Goal: Task Accomplishment & Management: Use online tool/utility

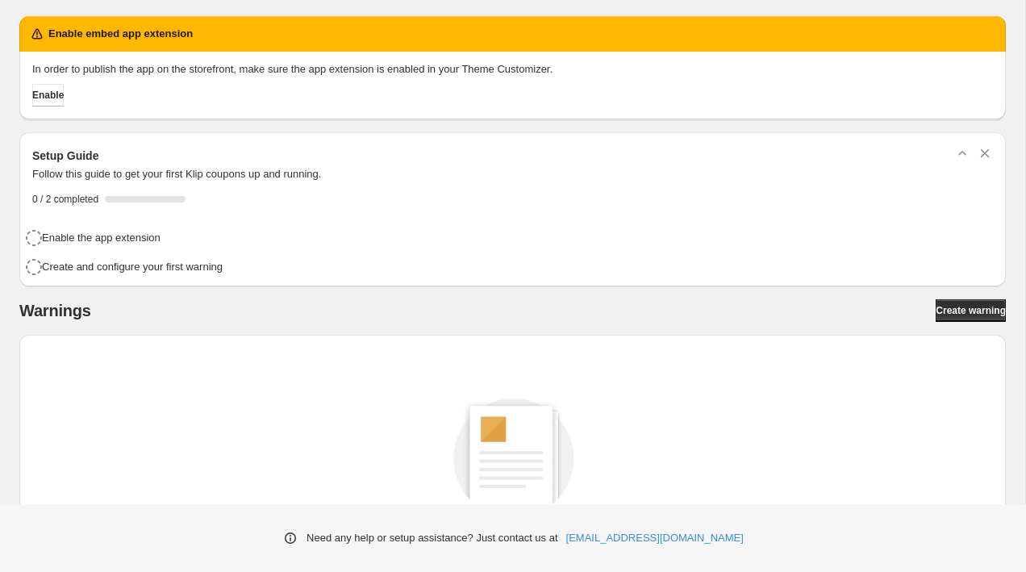
click at [42, 108] on div "In order to publish the app on the storefront, make sure the app extension is e…" at bounding box center [512, 86] width 986 height 68
click at [52, 88] on button "Enable" at bounding box center [47, 95] width 31 height 23
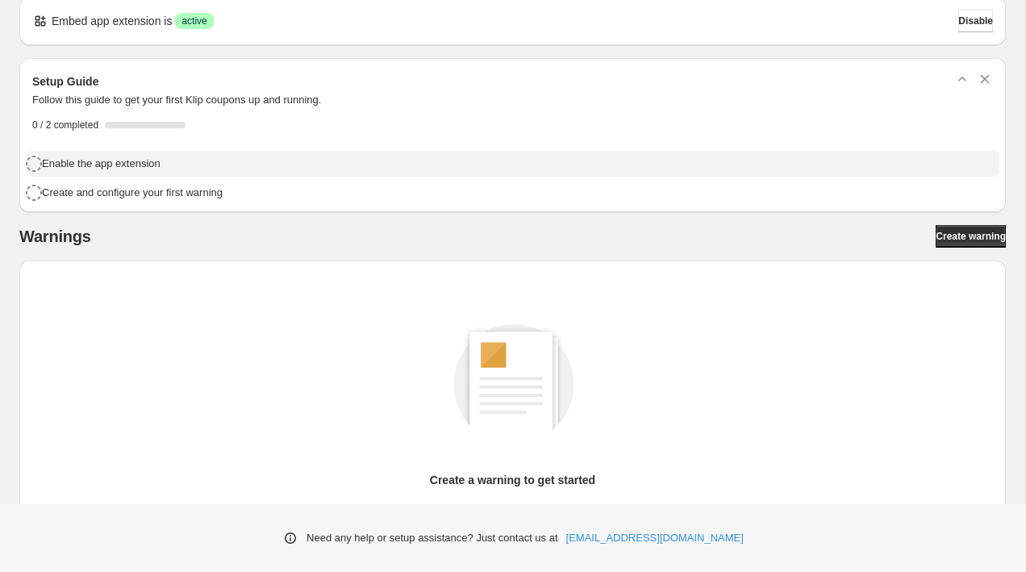
scroll to position [20, 0]
click at [411, 161] on div "Enable the app extension" at bounding box center [517, 162] width 951 height 18
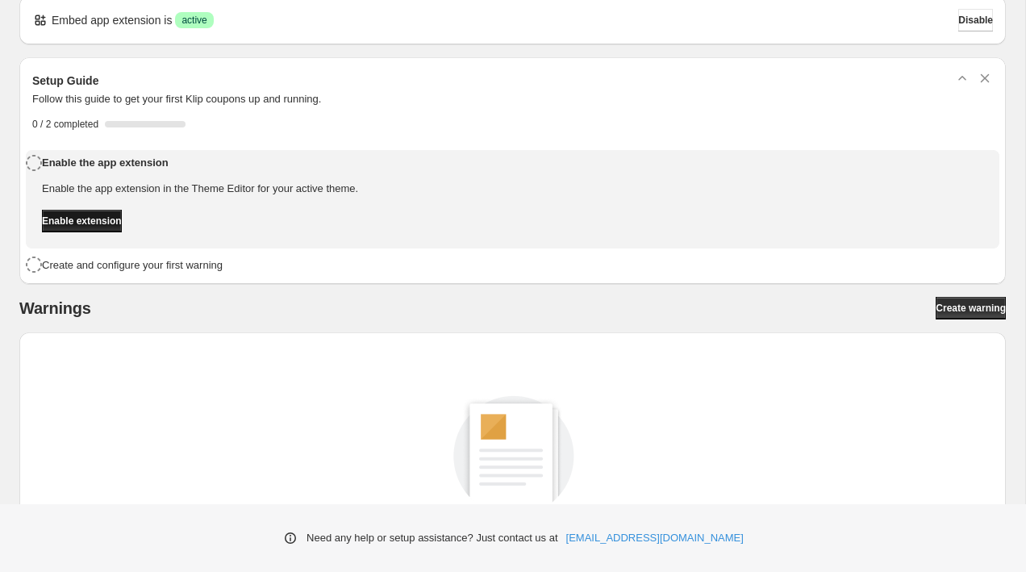
click at [122, 219] on button "Enable extension" at bounding box center [82, 221] width 80 height 23
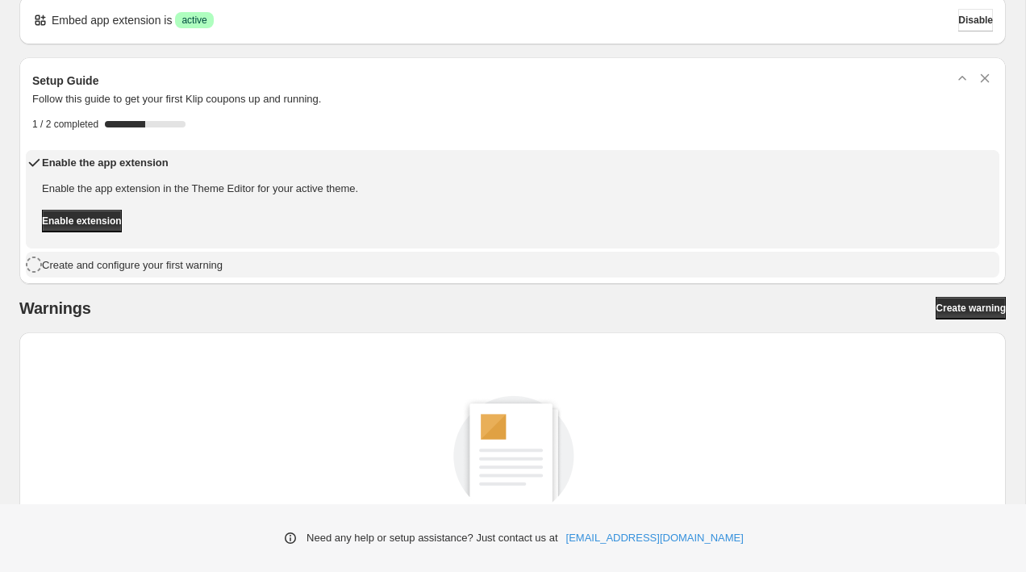
click at [259, 264] on div "Create and configure your first warning" at bounding box center [517, 264] width 951 height 18
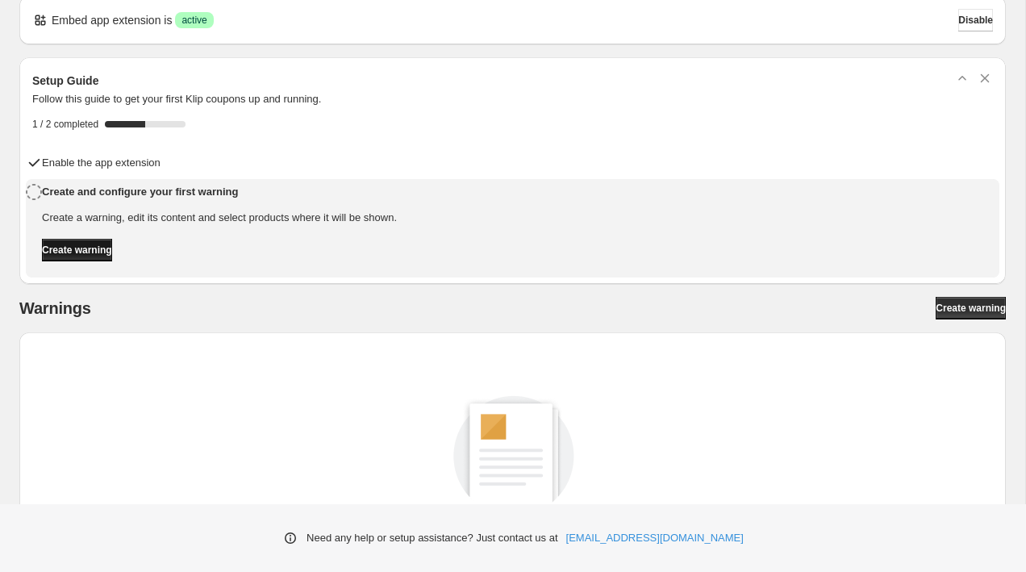
click at [112, 244] on span "Create warning" at bounding box center [77, 250] width 70 height 13
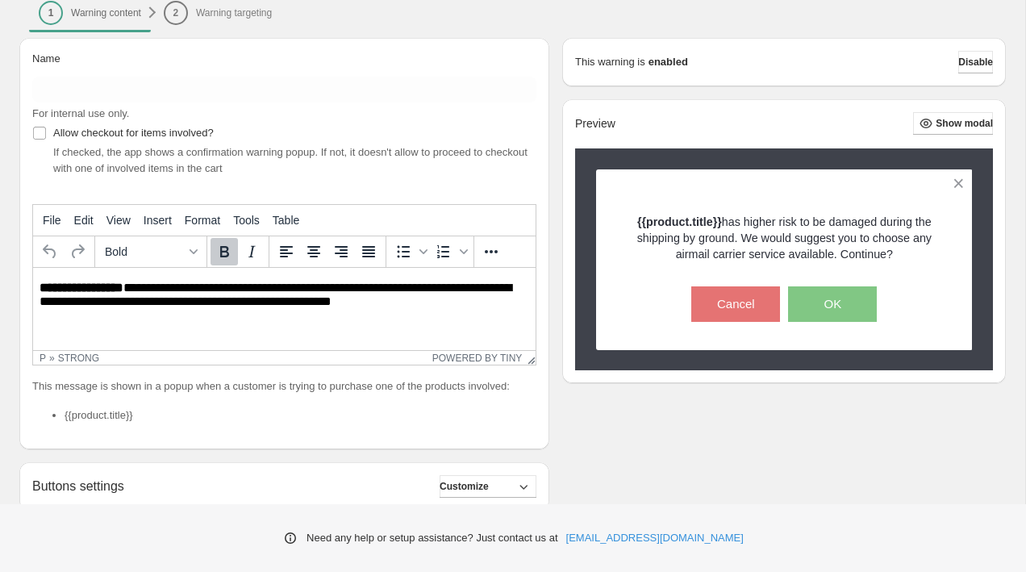
scroll to position [151, 0]
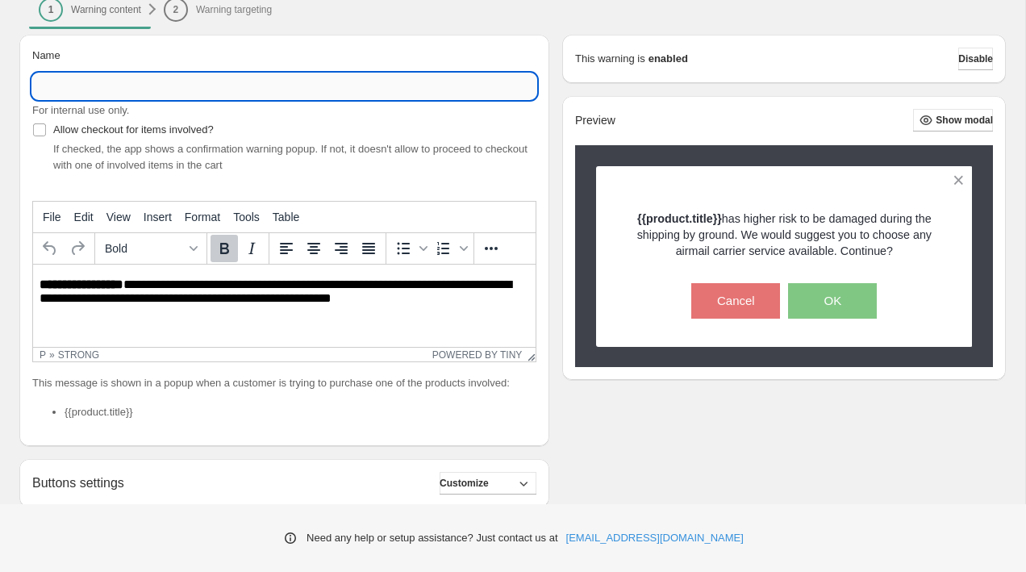
click at [267, 93] on input "Name" at bounding box center [284, 86] width 504 height 26
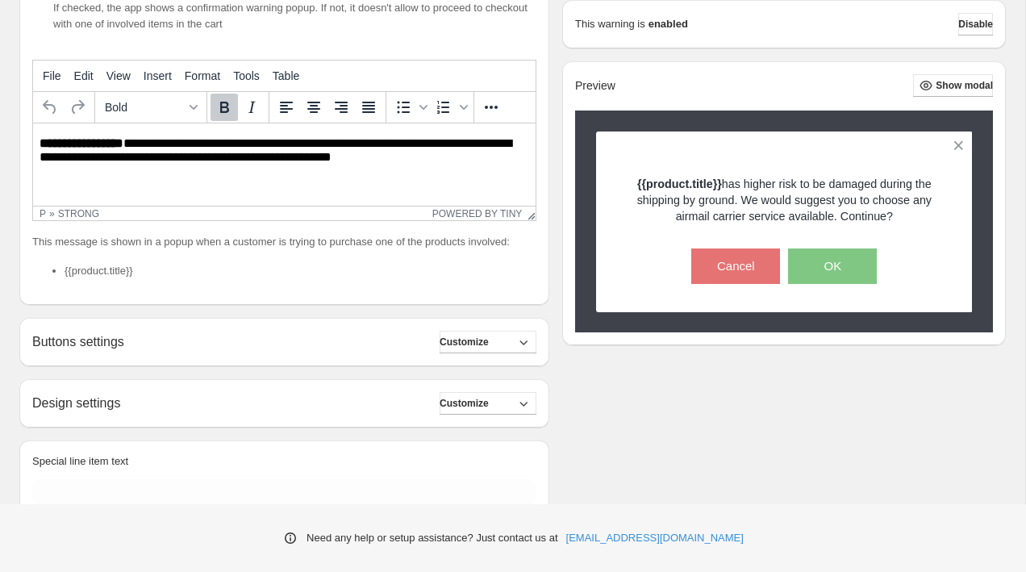
scroll to position [314, 0]
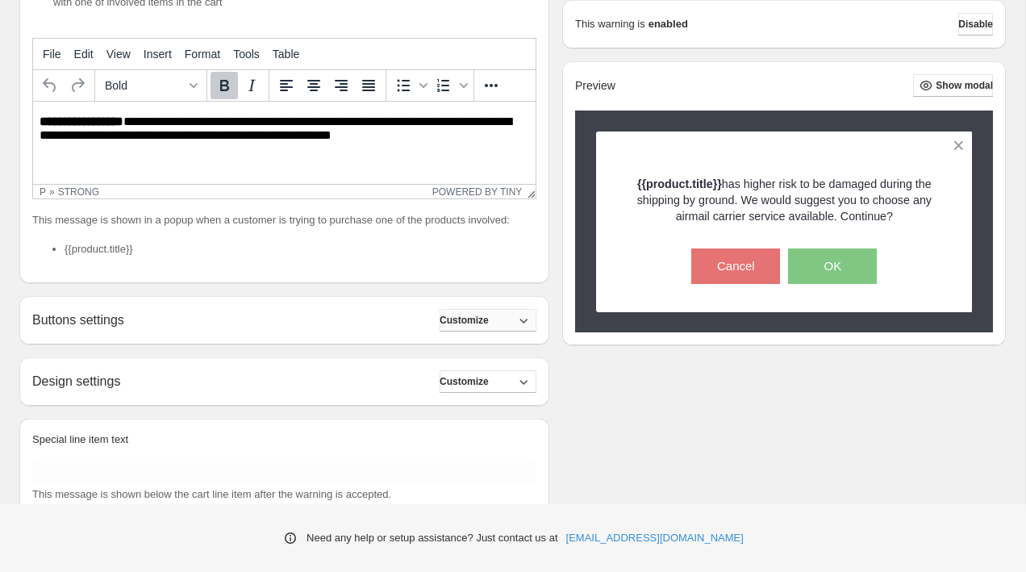
click at [508, 331] on button "Customize" at bounding box center [488, 320] width 97 height 23
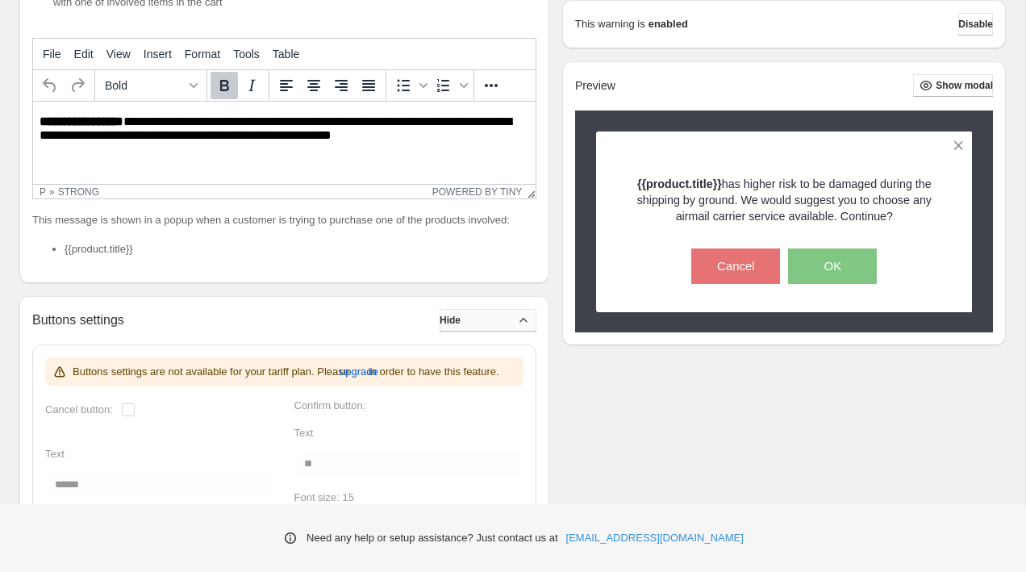
click at [508, 332] on button "Hide" at bounding box center [488, 320] width 97 height 23
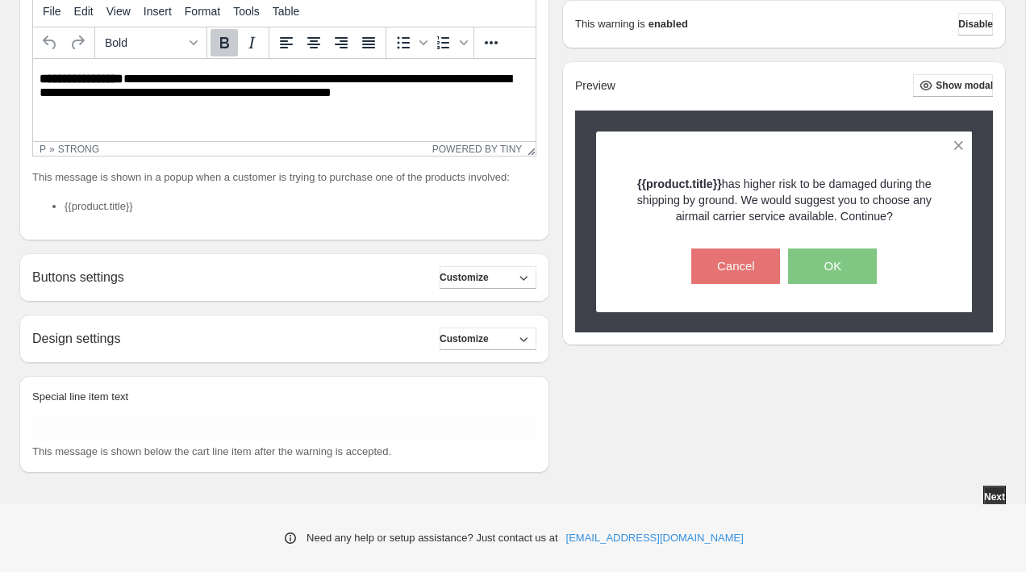
scroll to position [347, 0]
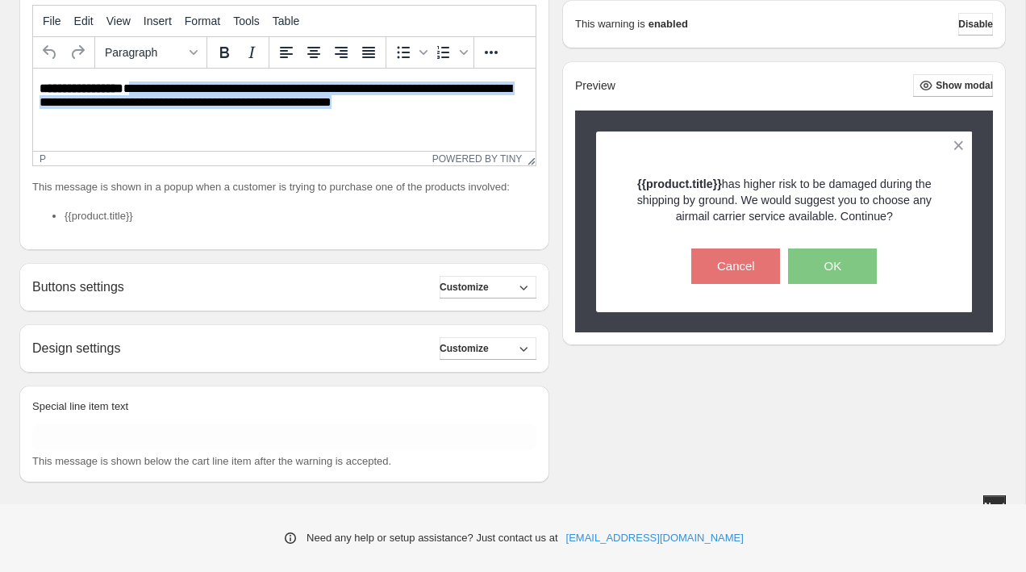
drag, startPoint x: 134, startPoint y: 90, endPoint x: 487, endPoint y: 105, distance: 353.6
click at [487, 105] on p "**********" at bounding box center [285, 96] width 490 height 30
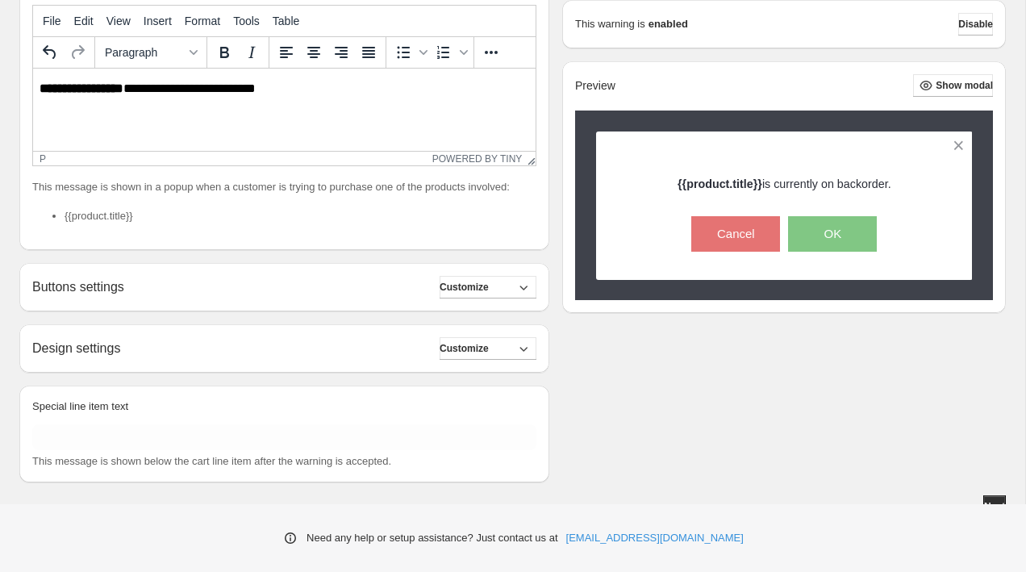
click at [131, 90] on p "**********" at bounding box center [285, 88] width 490 height 15
click at [40, 90] on strong "**********" at bounding box center [82, 88] width 84 height 12
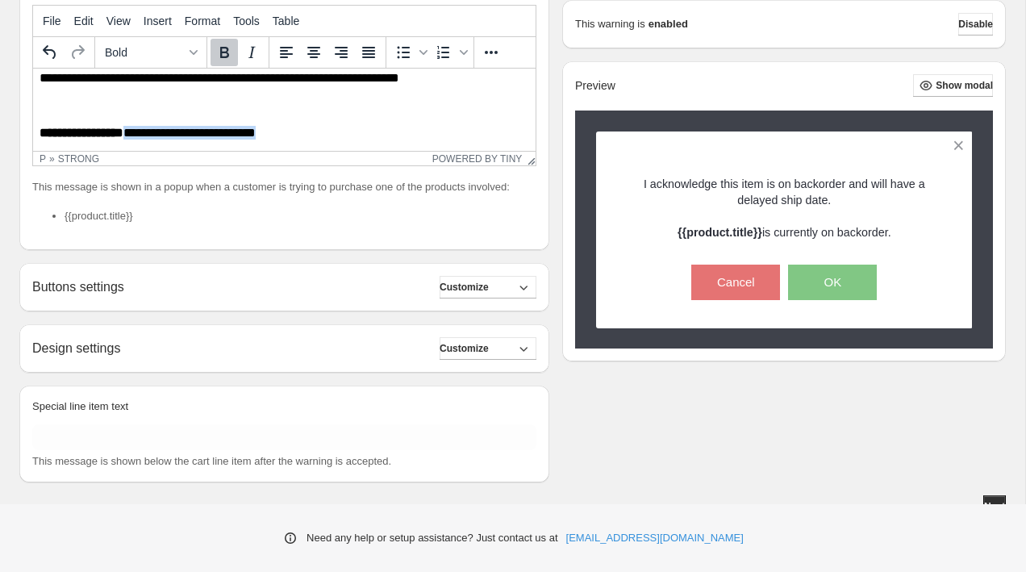
scroll to position [14, 0]
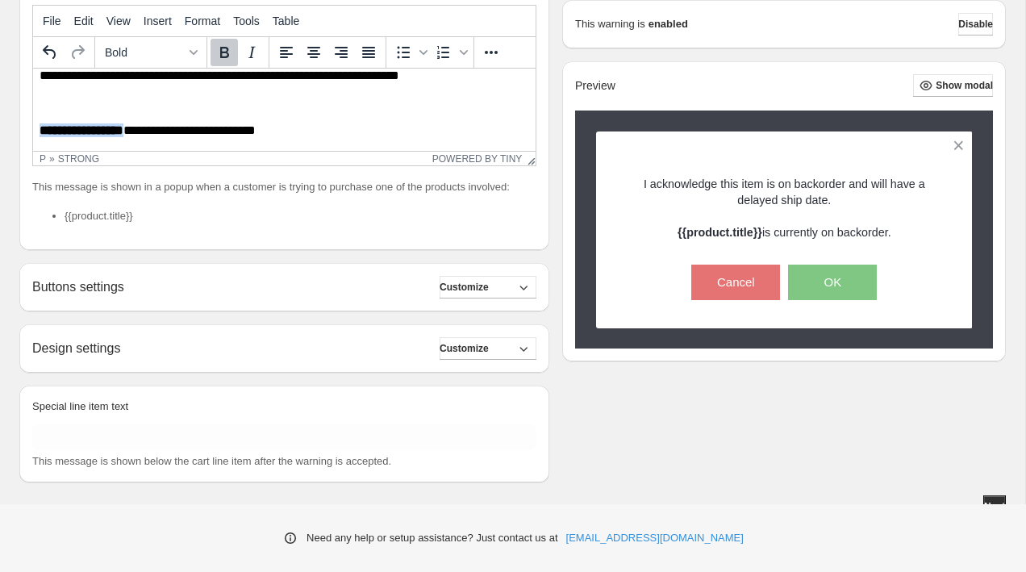
drag, startPoint x: 129, startPoint y: 143, endPoint x: 37, endPoint y: 122, distance: 94.3
click at [37, 122] on html "**********" at bounding box center [284, 103] width 503 height 95
copy strong "**********"
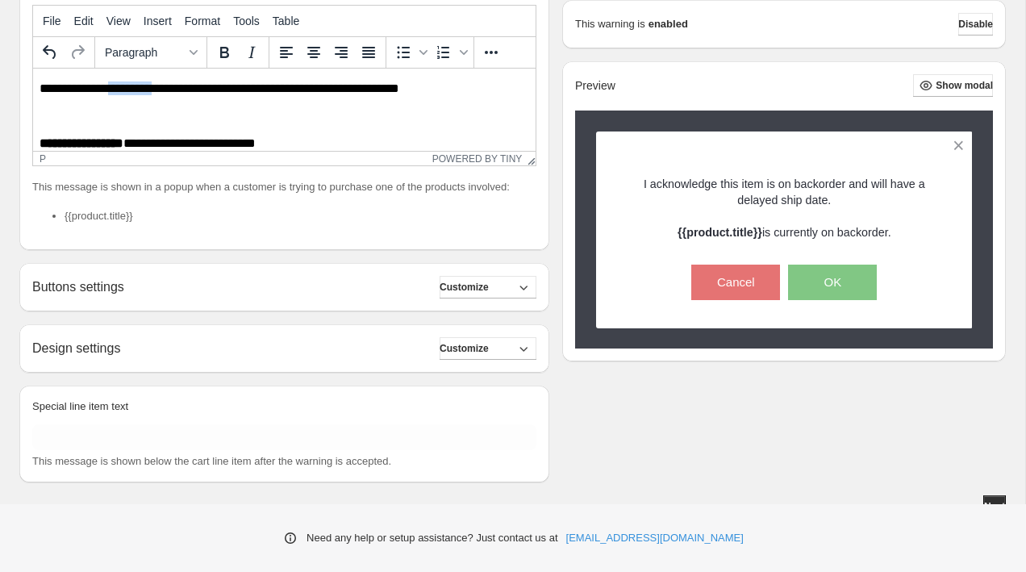
drag, startPoint x: 162, startPoint y: 72, endPoint x: 119, endPoint y: 95, distance: 49.4
click at [119, 95] on p "**********" at bounding box center [285, 88] width 490 height 15
click at [115, 86] on p "**********" at bounding box center [285, 88] width 490 height 15
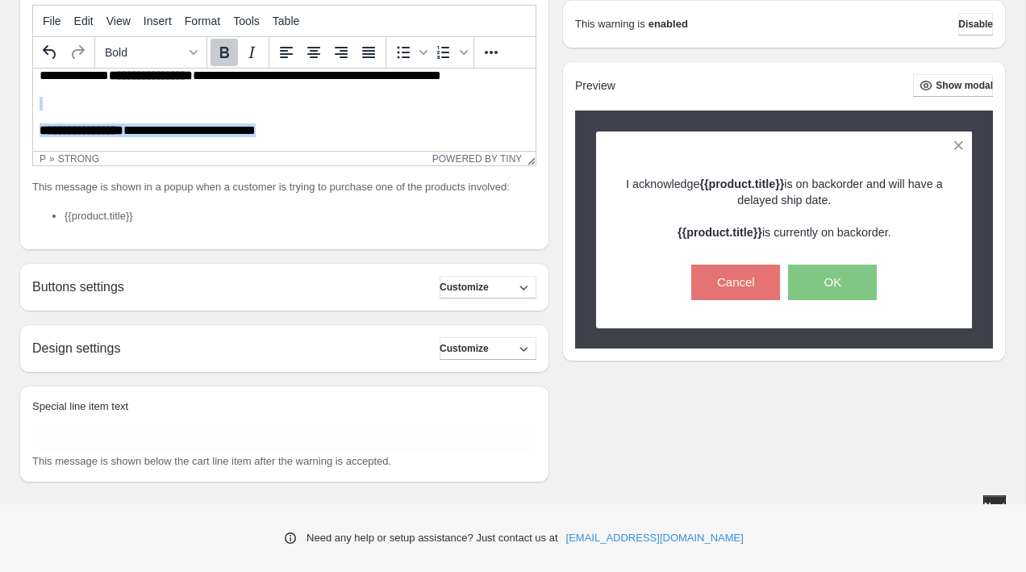
drag, startPoint x: 279, startPoint y: 144, endPoint x: 25, endPoint y: 102, distance: 257.5
click at [33, 102] on html "**********" at bounding box center [284, 103] width 503 height 95
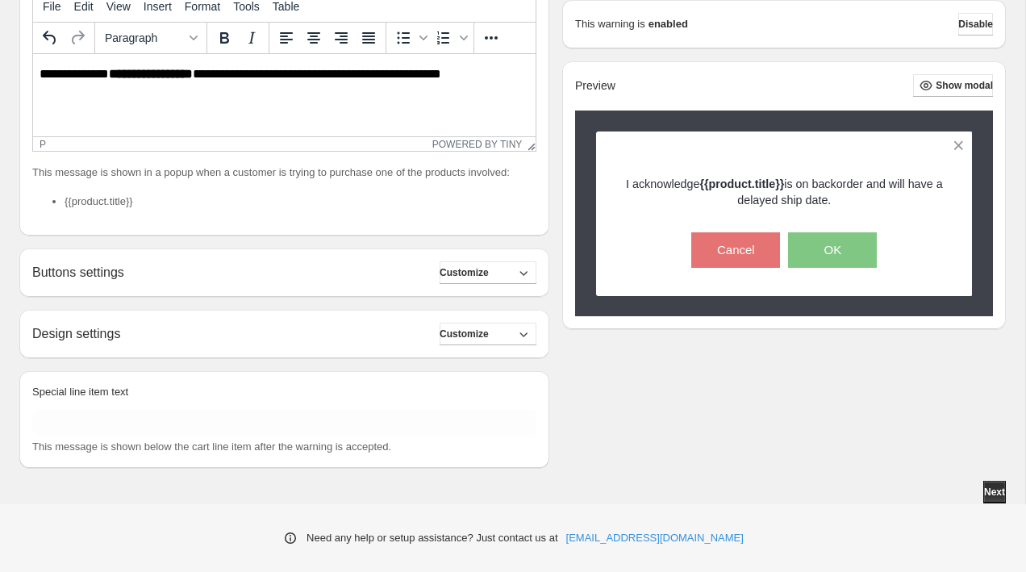
scroll to position [377, 0]
click at [492, 343] on button "Customize" at bounding box center [488, 334] width 97 height 23
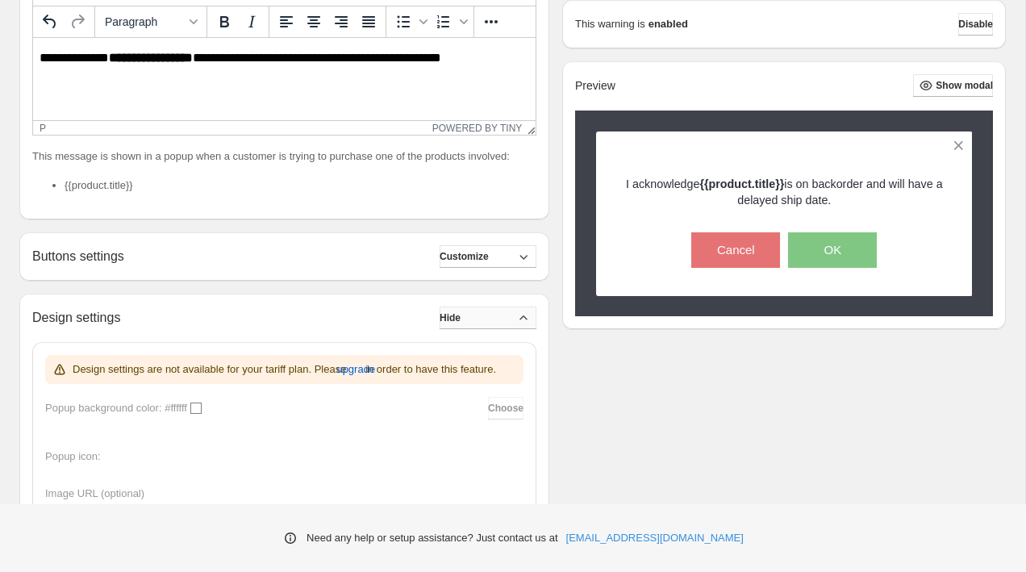
click at [492, 329] on button "Hide" at bounding box center [488, 318] width 97 height 23
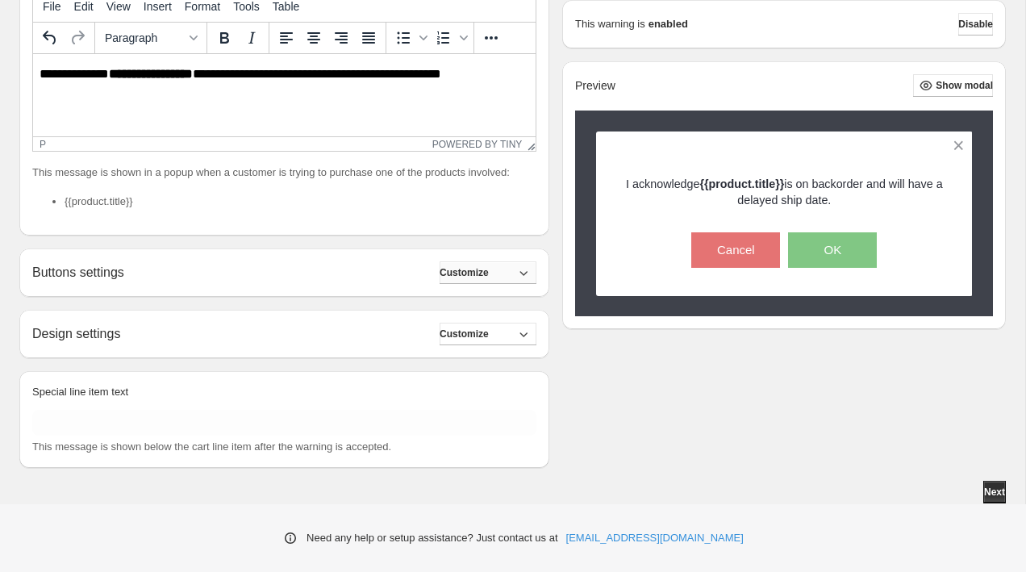
click at [503, 269] on button "Customize" at bounding box center [488, 272] width 97 height 23
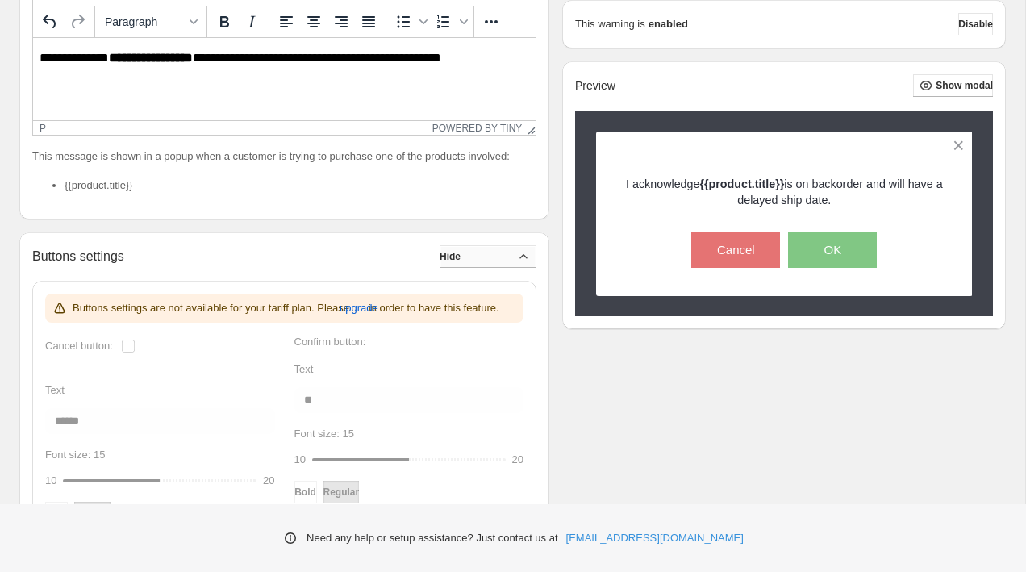
click at [503, 268] on button "Hide" at bounding box center [488, 256] width 97 height 23
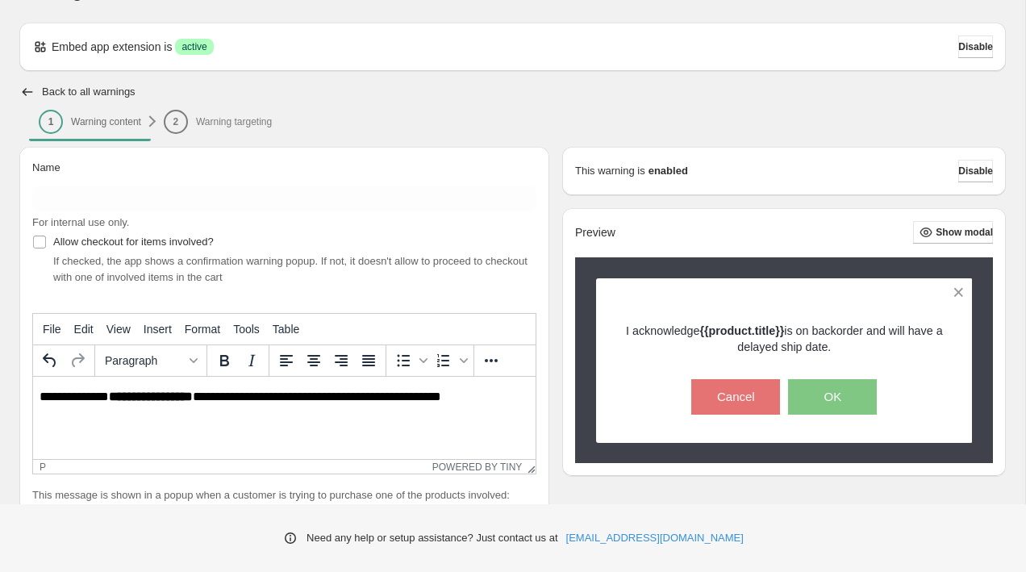
scroll to position [0, 0]
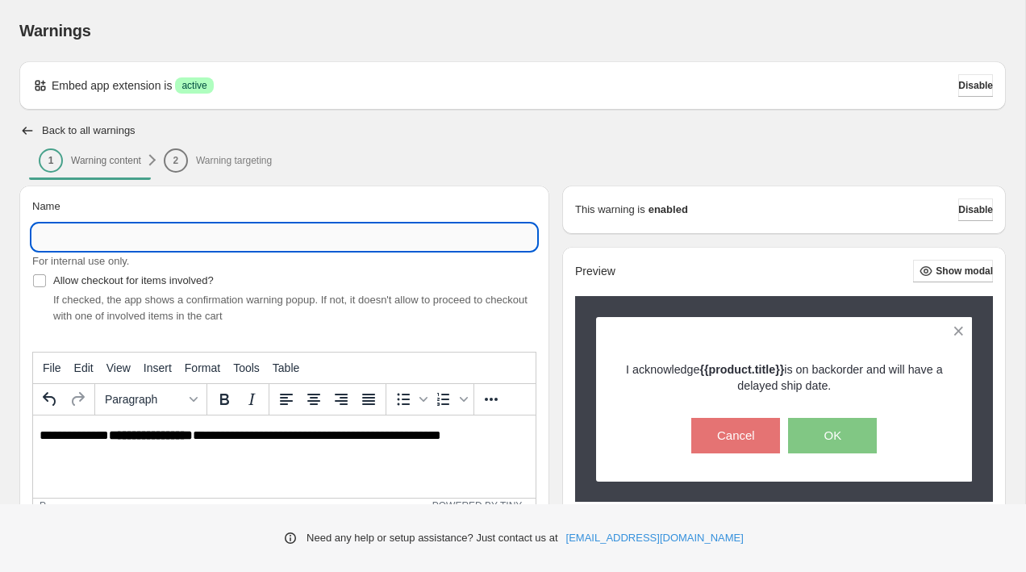
click at [194, 232] on input "Name" at bounding box center [284, 237] width 504 height 26
type input "**********"
click at [246, 160] on li "2 Warning targeting" at bounding box center [217, 159] width 127 height 23
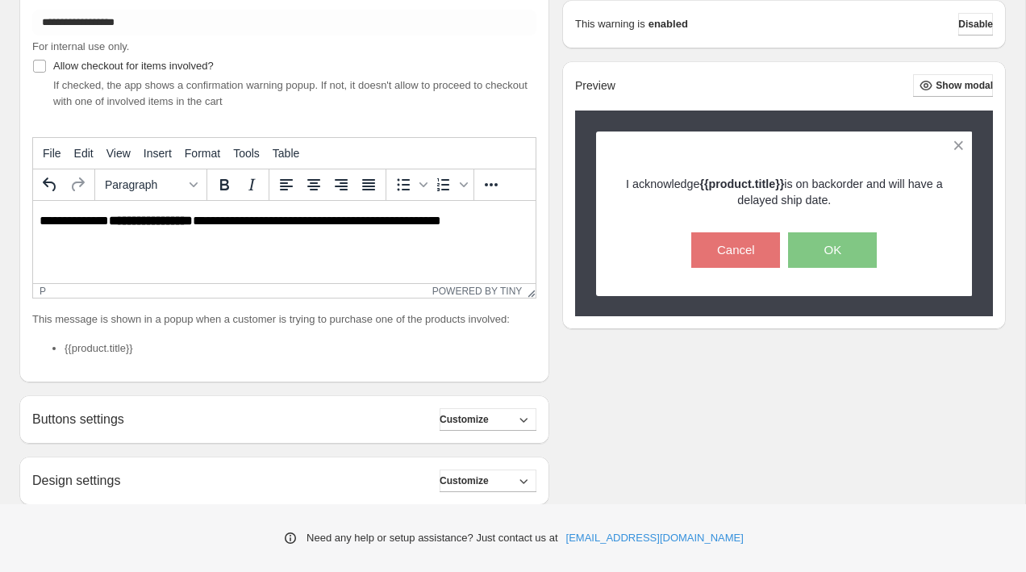
scroll to position [377, 0]
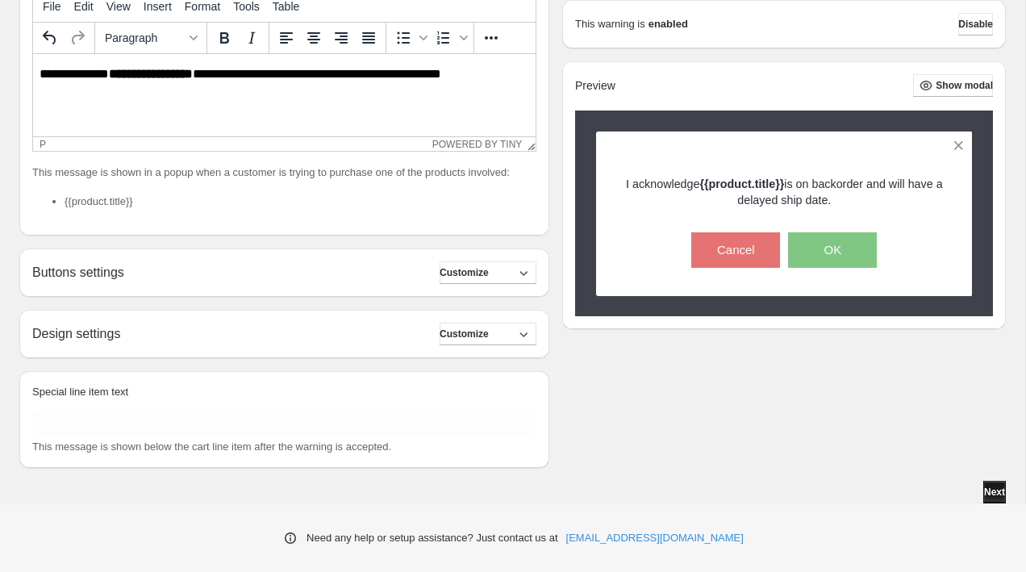
click at [988, 493] on span "Next" at bounding box center [994, 492] width 21 height 13
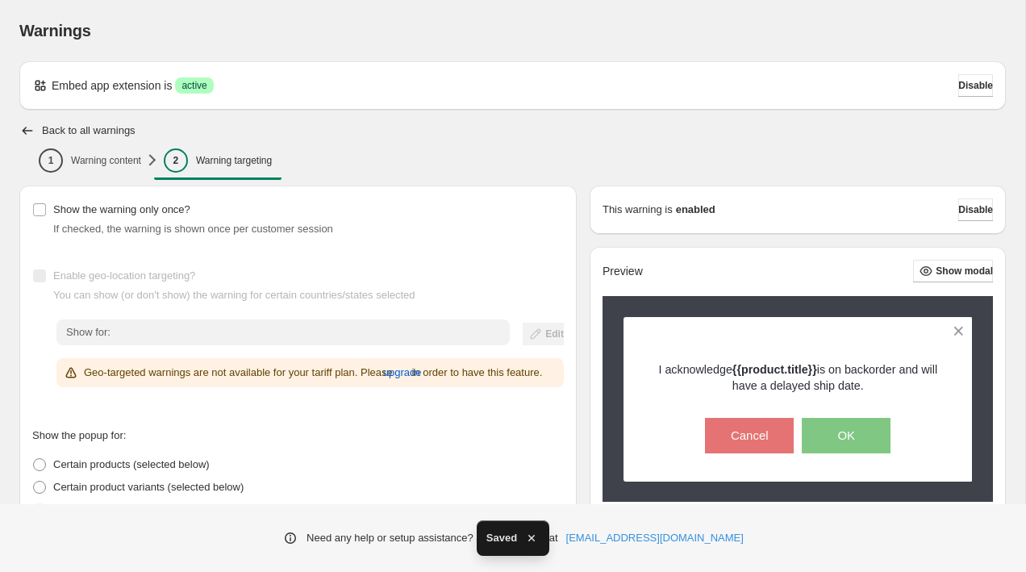
click at [234, 206] on div "Show the warning only once? If checked, the warning is shown once per customer …" at bounding box center [298, 217] width 532 height 39
click at [135, 206] on span "Show the warning only once?" at bounding box center [121, 209] width 137 height 12
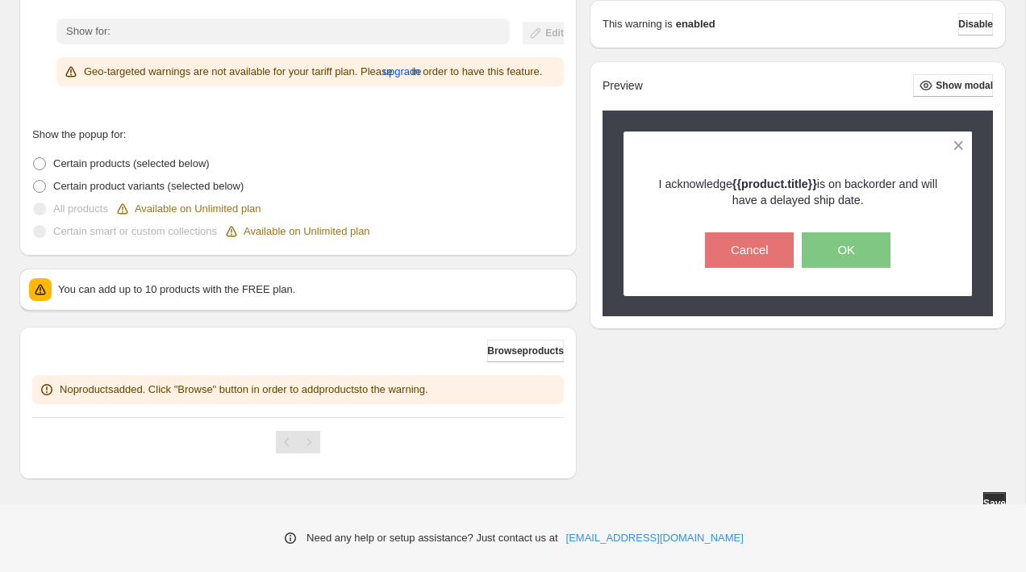
scroll to position [305, 0]
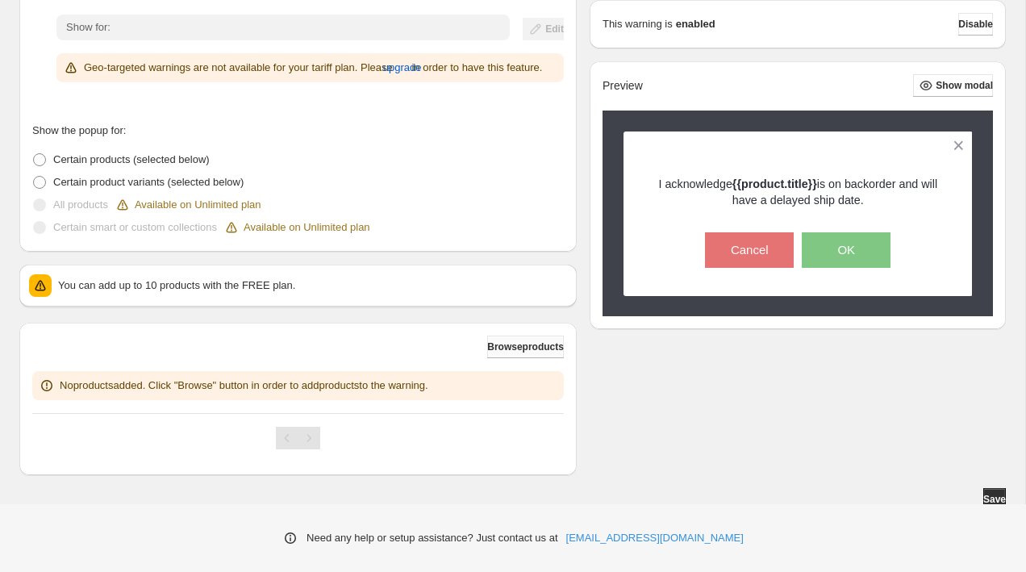
click at [511, 353] on span "Browse products" at bounding box center [525, 346] width 77 height 13
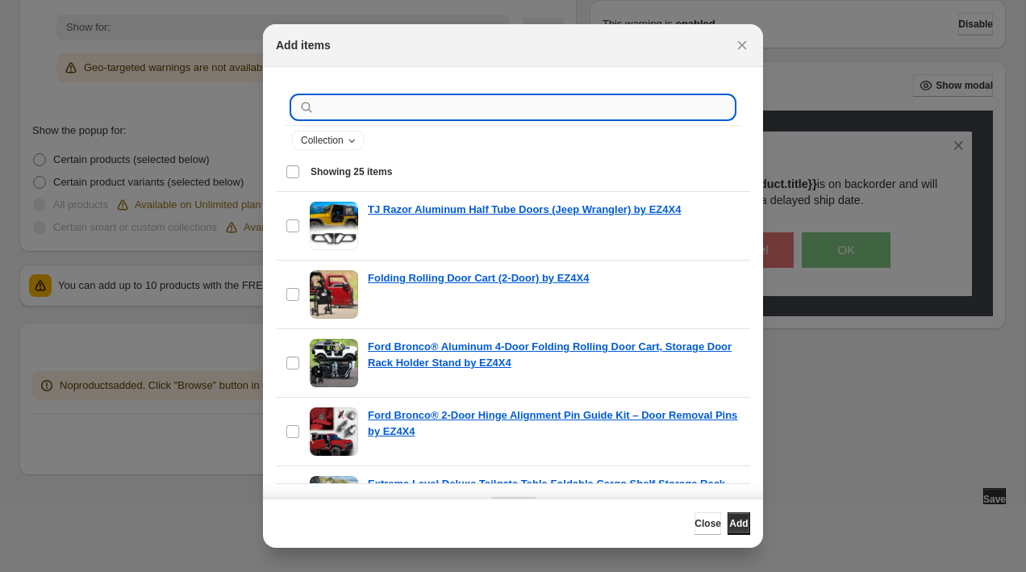
click at [426, 105] on input ":r2d:" at bounding box center [526, 107] width 416 height 23
type input "*********"
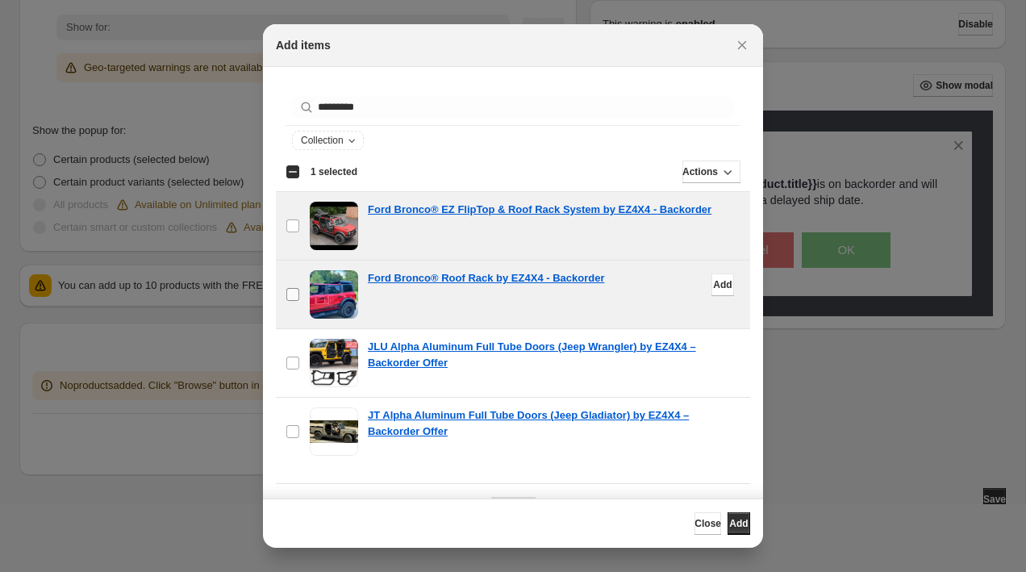
click at [302, 279] on label "checkbox" at bounding box center [293, 295] width 34 height 68
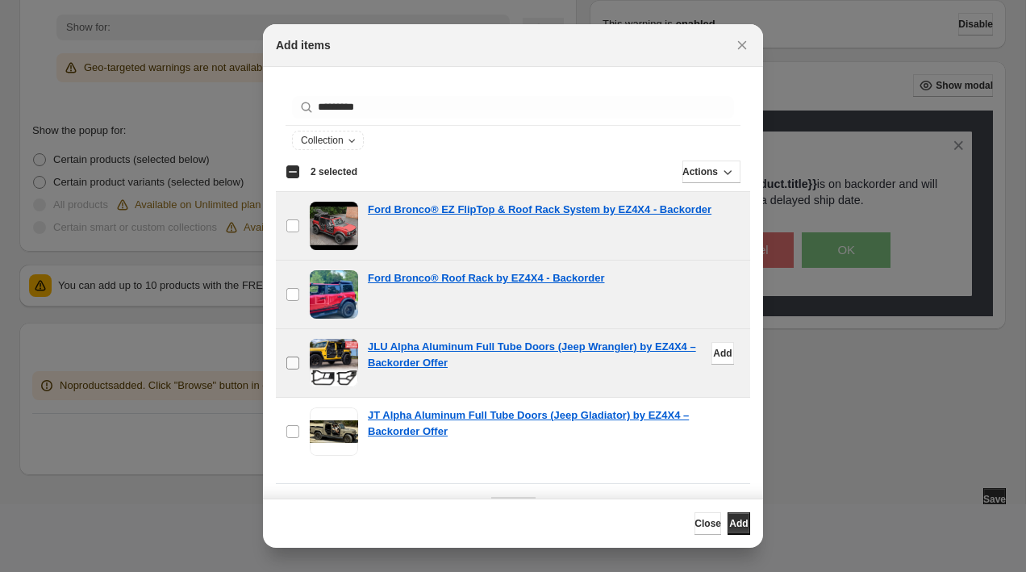
click at [301, 369] on label "checkbox" at bounding box center [293, 363] width 34 height 68
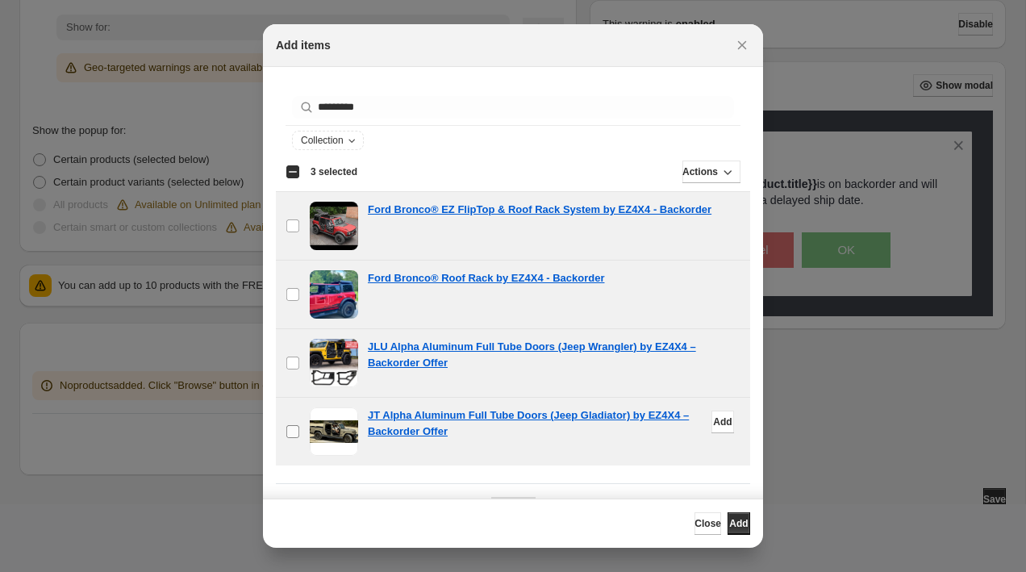
click at [303, 422] on label "checkbox" at bounding box center [293, 432] width 34 height 68
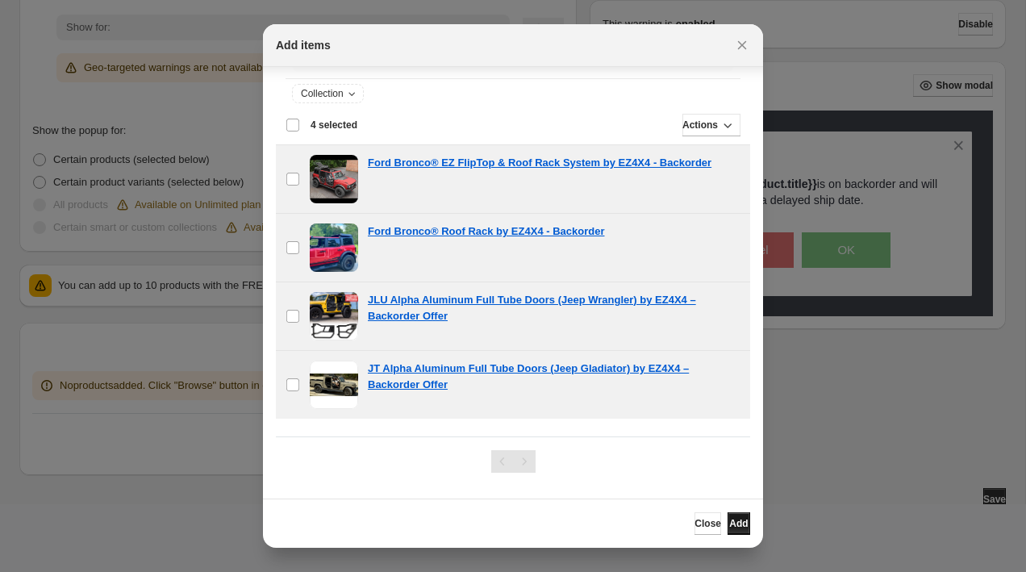
click at [733, 523] on span "Add" at bounding box center [738, 523] width 19 height 13
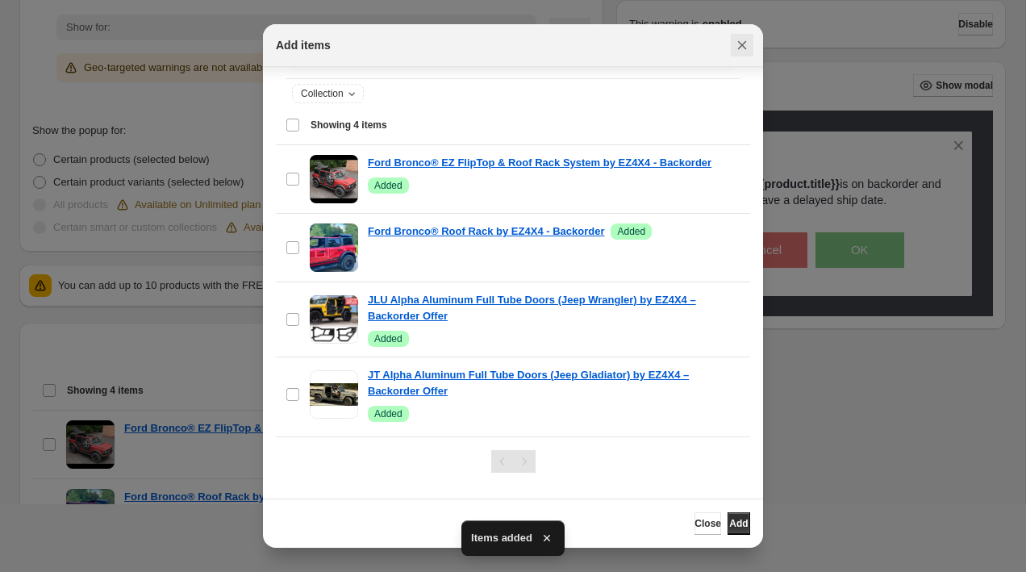
click at [744, 43] on icon "Close" at bounding box center [742, 45] width 16 height 16
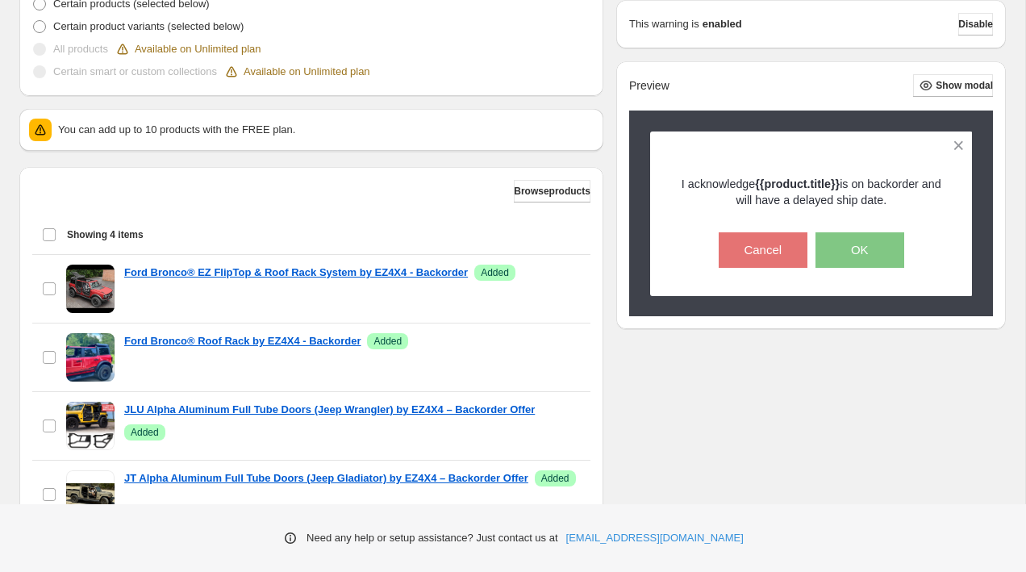
scroll to position [596, 0]
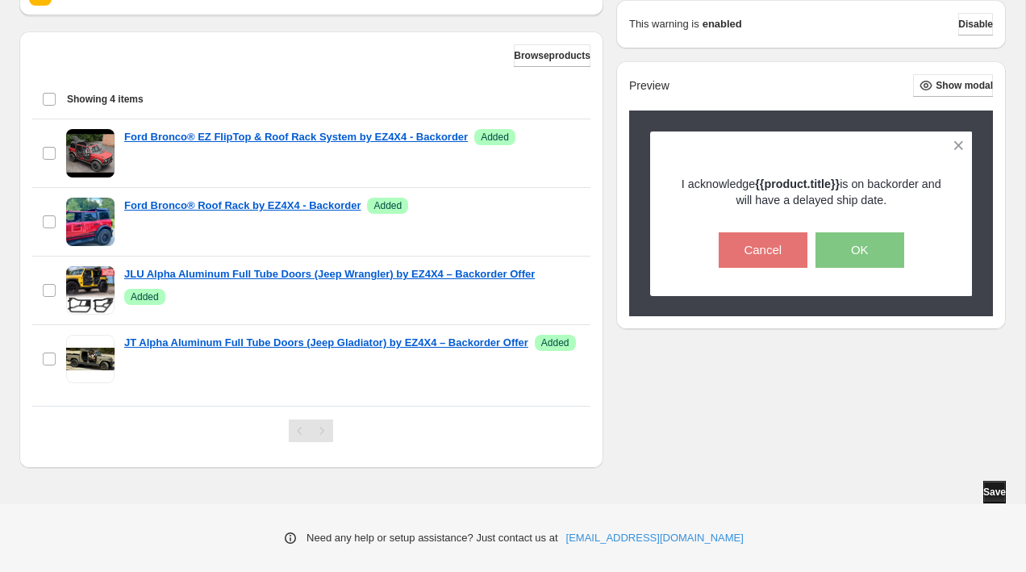
click at [983, 485] on button "Save" at bounding box center [994, 492] width 23 height 23
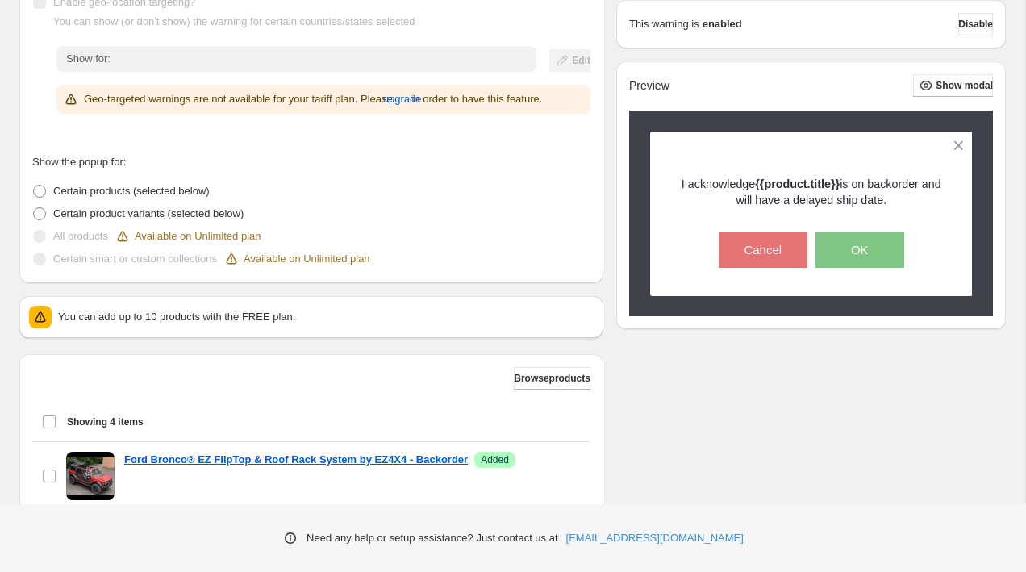
scroll to position [0, 0]
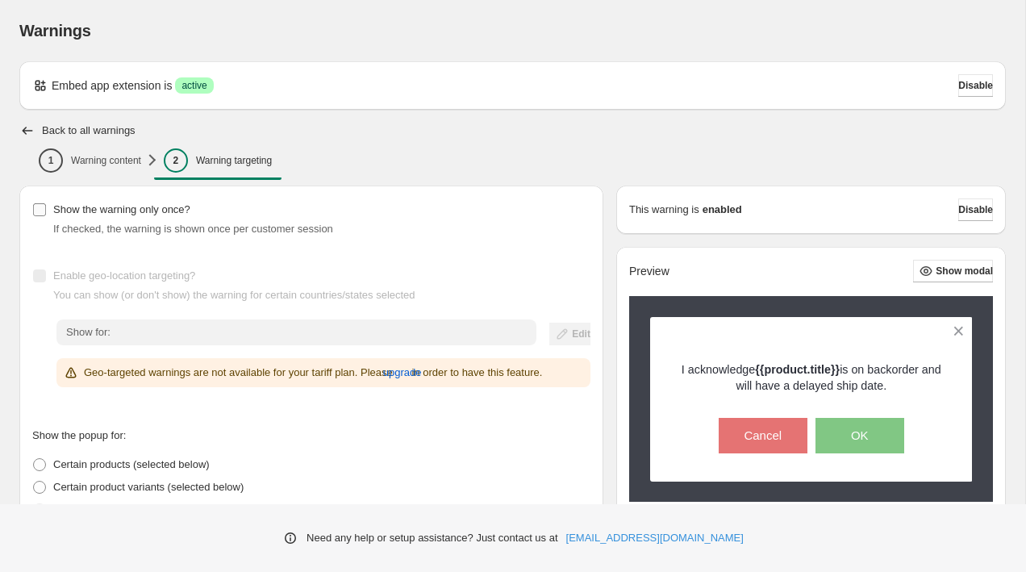
click at [63, 211] on span "Show the warning only once?" at bounding box center [121, 209] width 137 height 12
